Goal: Check status: Check status

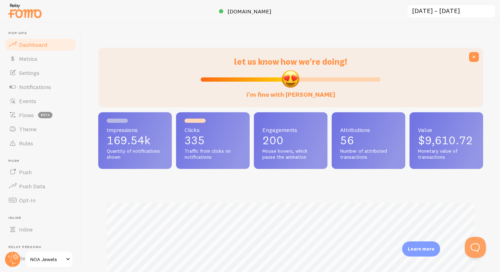
click at [118, 36] on div "let us know how we're doing! i'm fine with [PERSON_NAME] Impressions 169.54k Qu…" at bounding box center [290, 147] width 418 height 249
click at [435, 13] on input "[DATE] ~ [DATE]" at bounding box center [451, 11] width 89 height 14
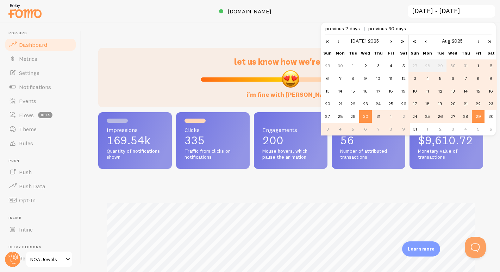
click at [460, 116] on td "28" at bounding box center [465, 116] width 13 height 13
click at [477, 117] on td "29" at bounding box center [477, 116] width 13 height 13
click at [459, 119] on td "28" at bounding box center [465, 116] width 13 height 13
click at [274, 27] on div "let us know how we're doing! i'm fine with [PERSON_NAME] Impressions 164.15k Qu…" at bounding box center [290, 147] width 418 height 249
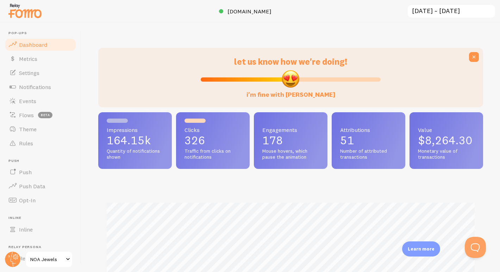
click at [432, 9] on input "[DATE] ~ [DATE]" at bounding box center [451, 11] width 89 height 14
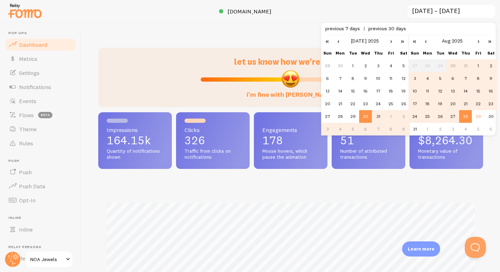
scroll to position [0, 0]
click at [466, 114] on td "28" at bounding box center [465, 116] width 13 height 13
click at [444, 11] on input "[DATE] ~ [DATE]" at bounding box center [451, 11] width 89 height 14
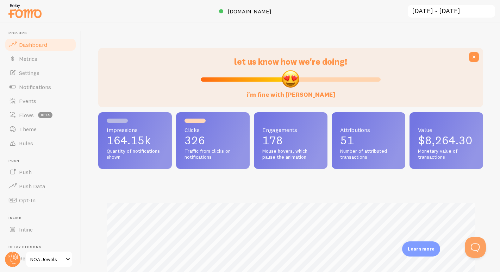
click at [444, 11] on input "[DATE] ~ [DATE]" at bounding box center [451, 11] width 89 height 14
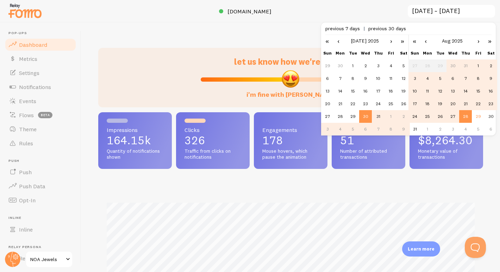
scroll to position [0, 0]
click at [452, 115] on td "27" at bounding box center [452, 116] width 13 height 13
click at [459, 117] on td "28" at bounding box center [465, 116] width 13 height 13
click at [454, 117] on td "27" at bounding box center [452, 116] width 13 height 13
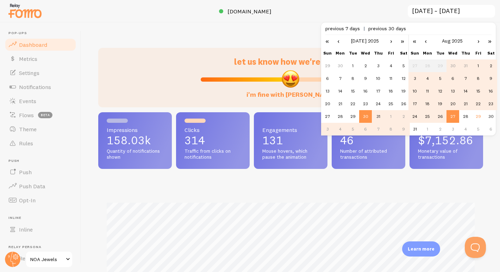
click at [375, 41] on div "« ‹ » › [DATE]" at bounding box center [364, 41] width 87 height 12
click at [391, 41] on link "›" at bounding box center [391, 41] width 11 height 12
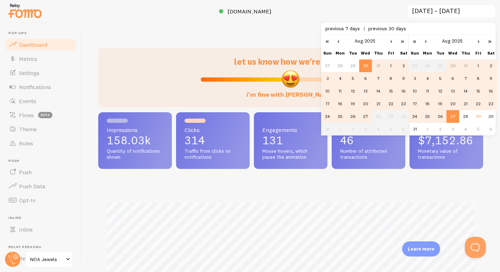
click at [363, 116] on td "27" at bounding box center [365, 116] width 13 height 13
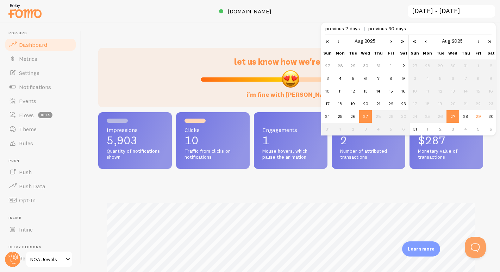
click at [378, 116] on td "28" at bounding box center [378, 116] width 13 height 13
click at [467, 114] on td "28" at bounding box center [465, 116] width 13 height 13
click at [476, 118] on td "29" at bounding box center [477, 116] width 13 height 13
click at [338, 13] on div at bounding box center [250, 11] width 500 height 23
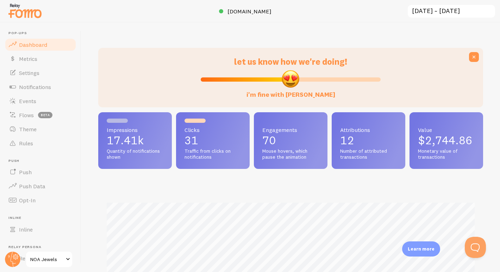
click at [429, 14] on input "[DATE] ~ [DATE]" at bounding box center [451, 11] width 89 height 14
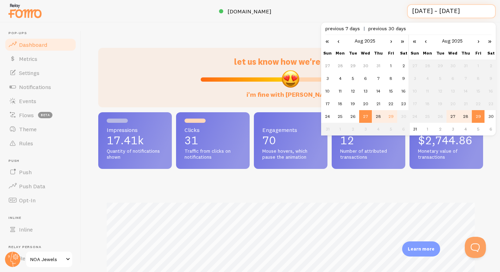
scroll to position [0, 0]
click at [465, 115] on td "28" at bounding box center [465, 116] width 13 height 13
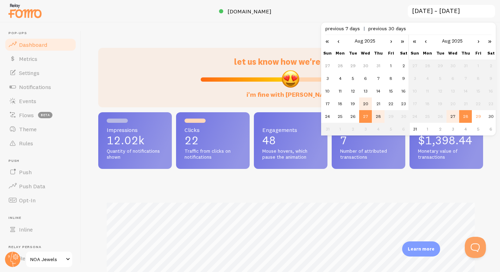
scroll to position [185, 385]
click at [376, 118] on td "28" at bounding box center [378, 116] width 13 height 13
click at [479, 115] on td "29" at bounding box center [477, 116] width 13 height 13
type input "[DATE] ~ [DATE]"
click at [312, 19] on div at bounding box center [250, 11] width 500 height 23
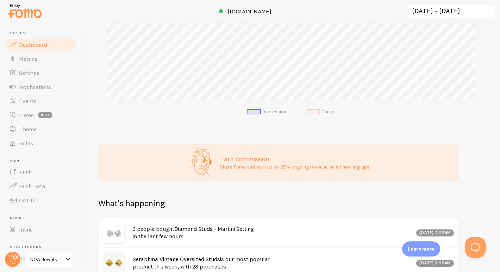
scroll to position [226, 0]
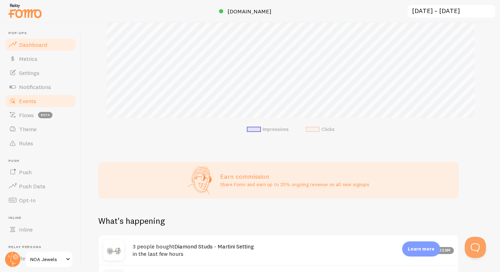
click at [47, 96] on link "Events" at bounding box center [40, 101] width 72 height 14
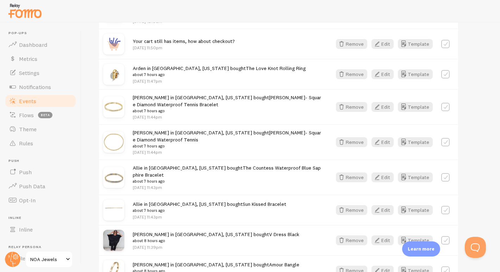
scroll to position [832, 0]
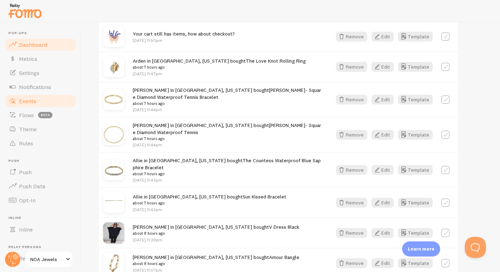
click at [30, 49] on link "Dashboard" at bounding box center [40, 45] width 72 height 14
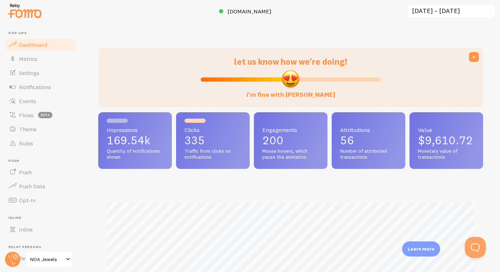
scroll to position [185, 385]
